Goal: Information Seeking & Learning: Learn about a topic

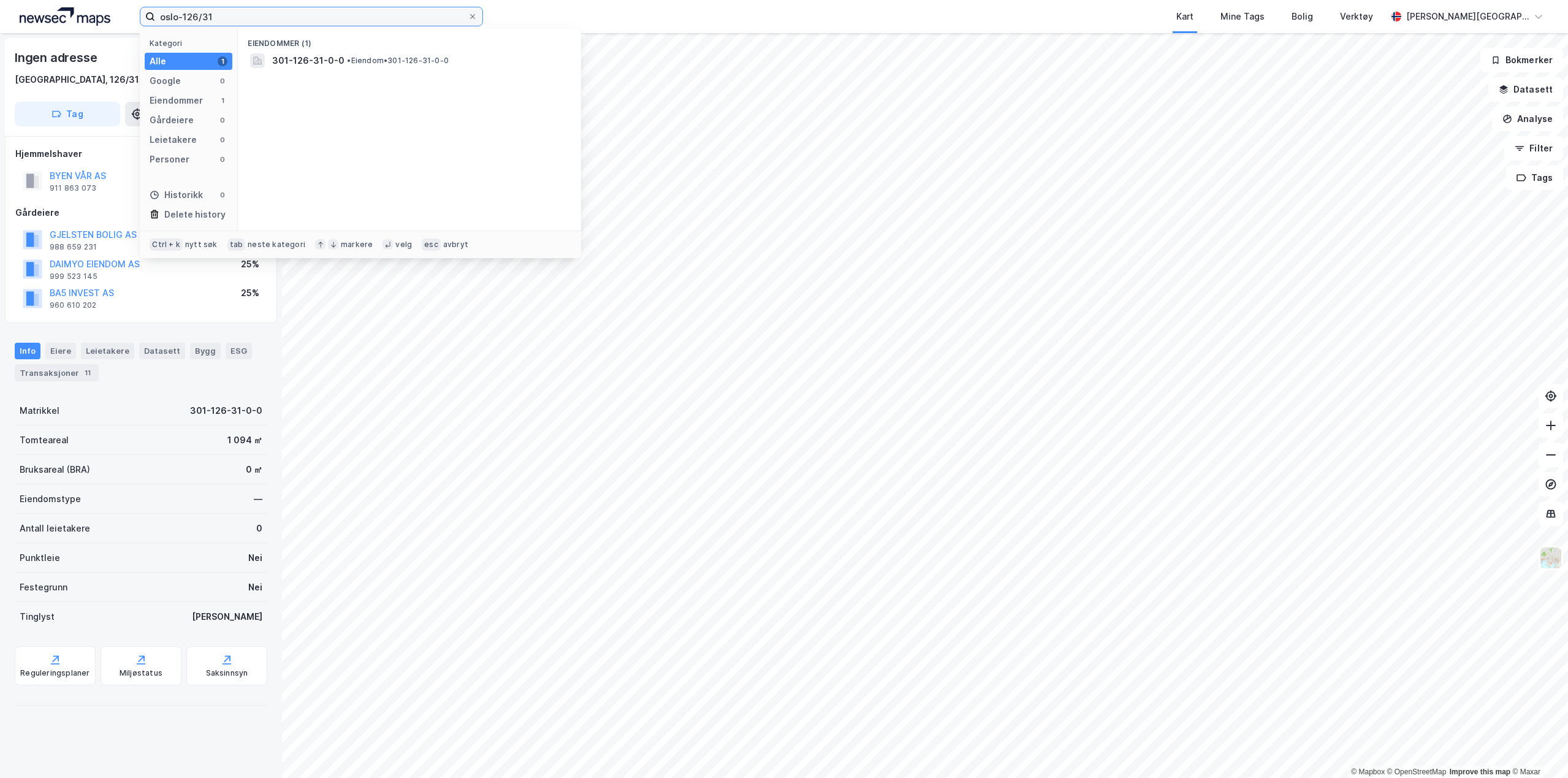
drag, startPoint x: 281, startPoint y: 10, endPoint x: -1, endPoint y: 6, distance: 282.0
click at [0, 6] on html "oslo-126/31 Kategori Alle 1 Google 0 Eiendommer 1 Gårdeiere 0 Leietakere 0 Pers…" at bounding box center [784, 389] width 1568 height 778
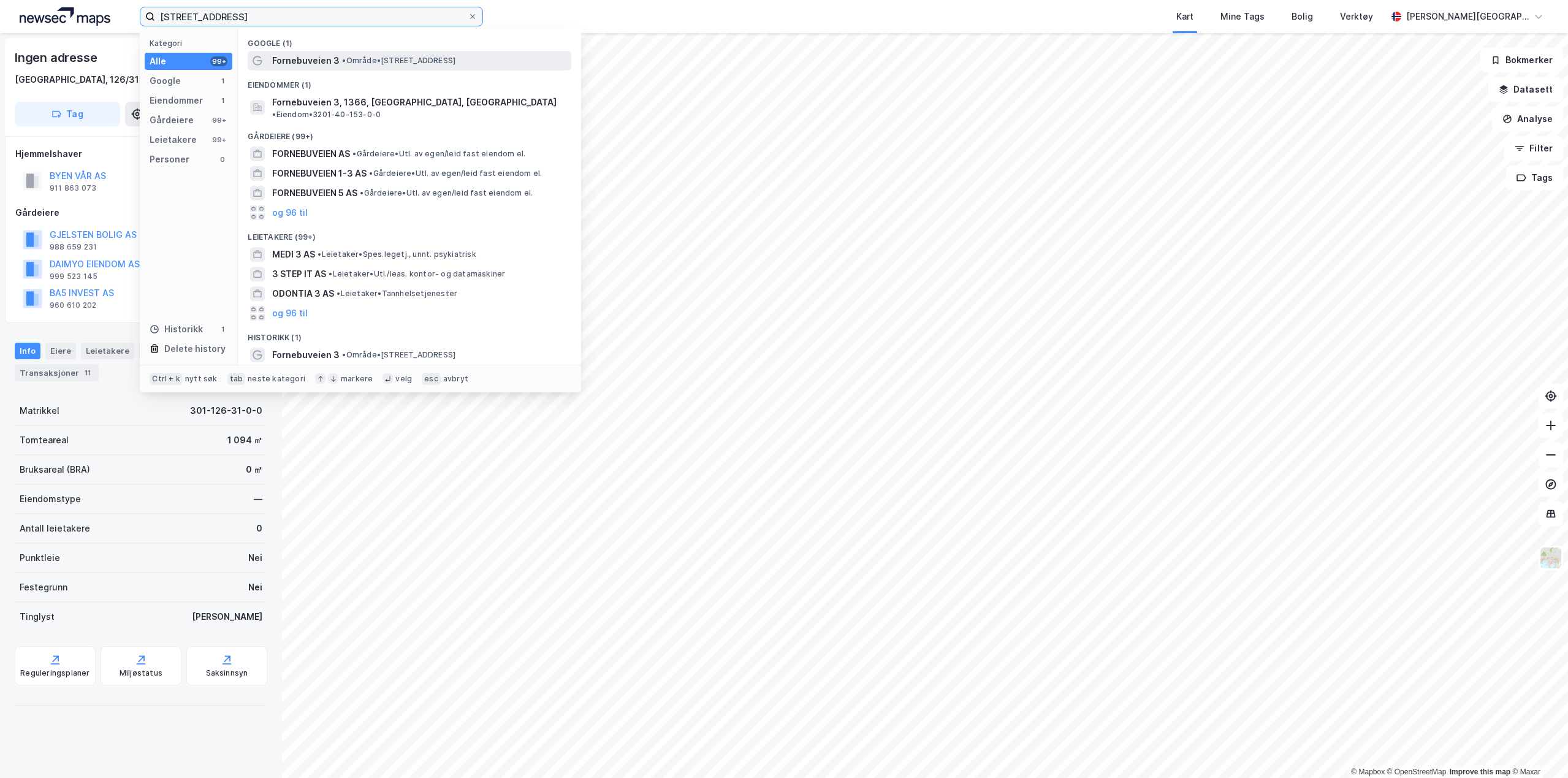
type input "[STREET_ADDRESS]"
